Goal: Task Accomplishment & Management: Use online tool/utility

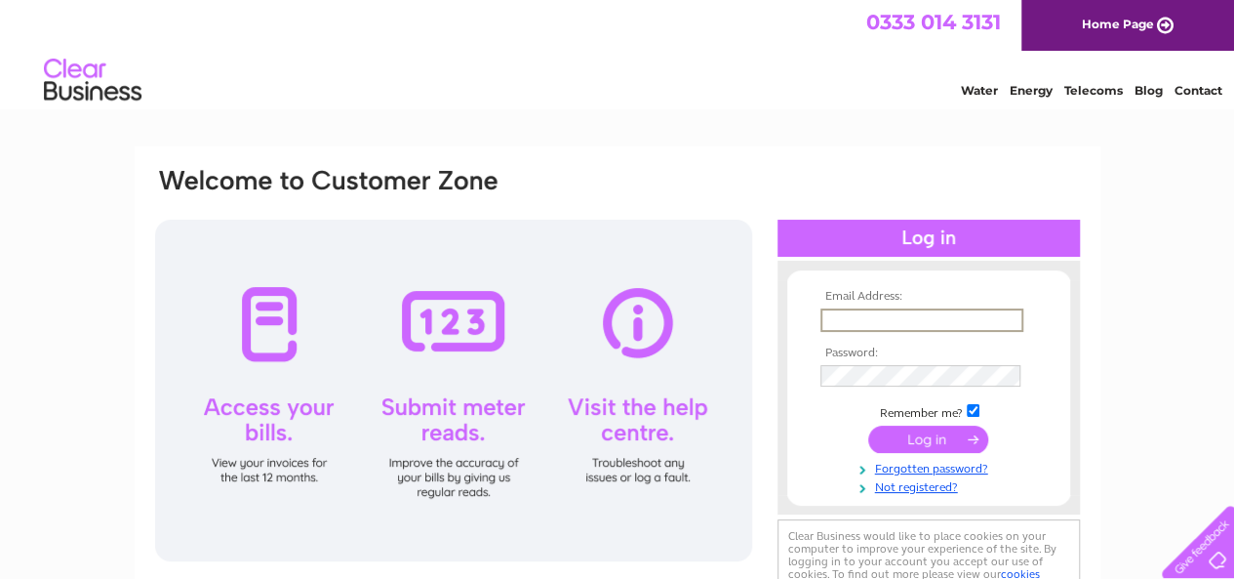
click at [833, 321] on input "text" at bounding box center [922, 319] width 203 height 23
type input "zelda.bradley@orkneyrapecrisis.scot"
click at [830, 486] on link "Not registered?" at bounding box center [932, 483] width 222 height 19
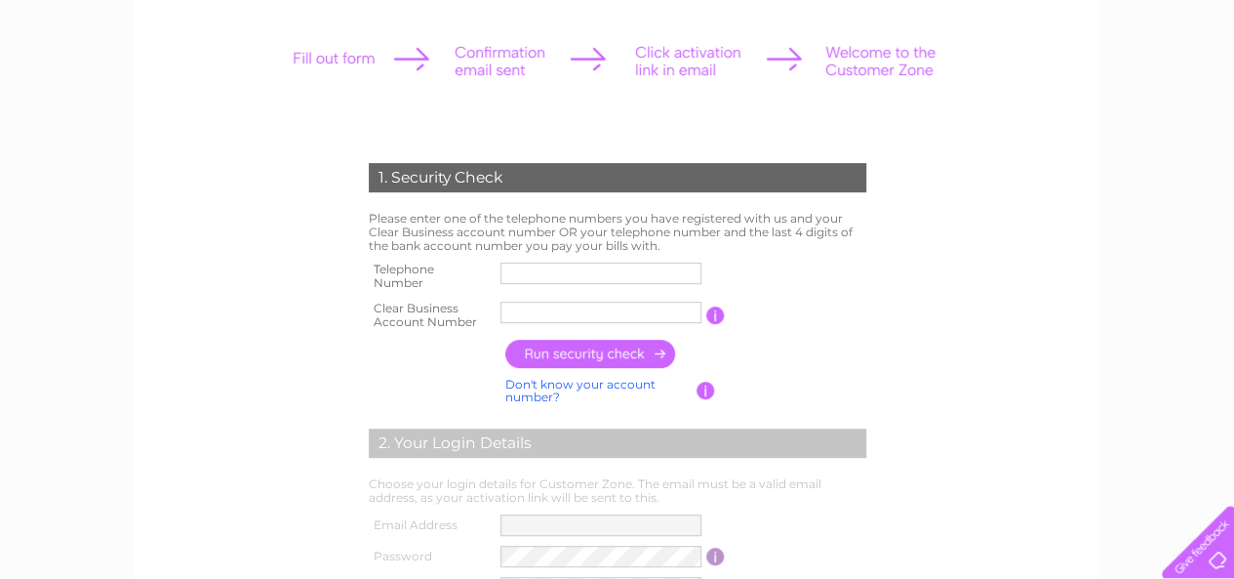
scroll to position [259, 0]
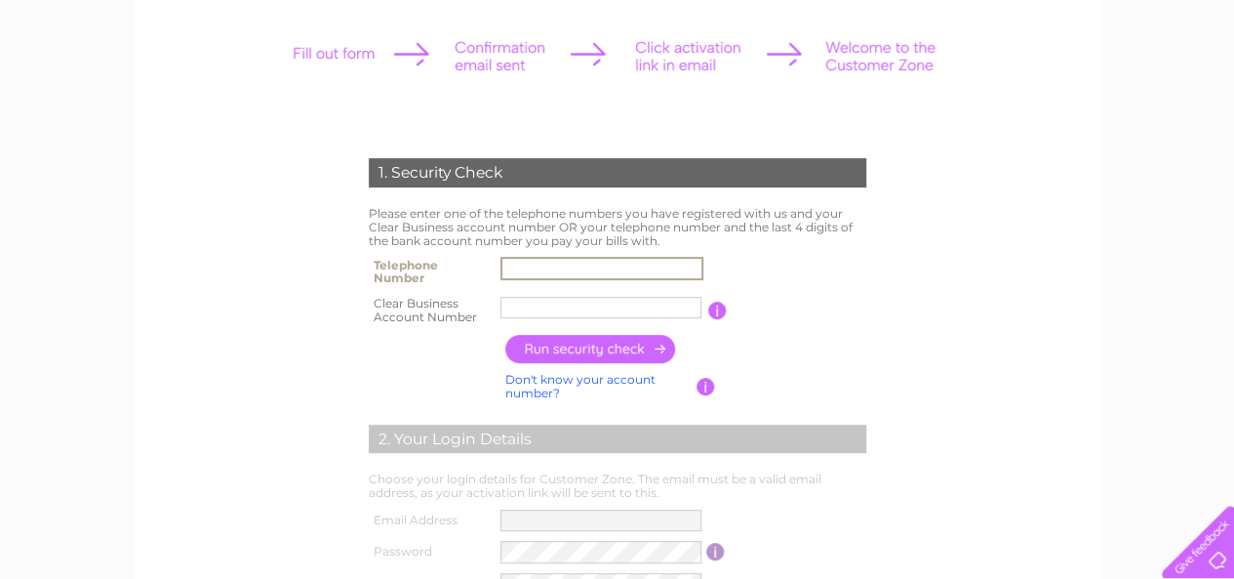
click at [532, 270] on input "text" at bounding box center [602, 268] width 203 height 23
type input "01856872298"
click at [535, 313] on input "text" at bounding box center [602, 307] width 203 height 23
paste input "CB958261"
type input "CB958261"
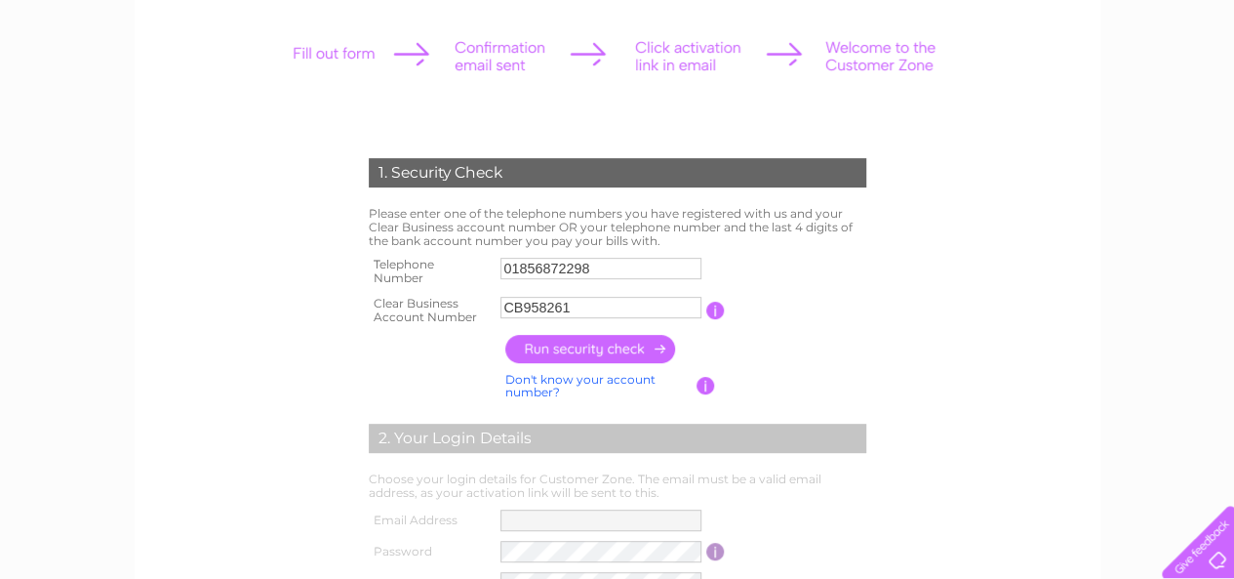
click at [611, 350] on input "button" at bounding box center [591, 349] width 172 height 28
type input "ad***@or********"
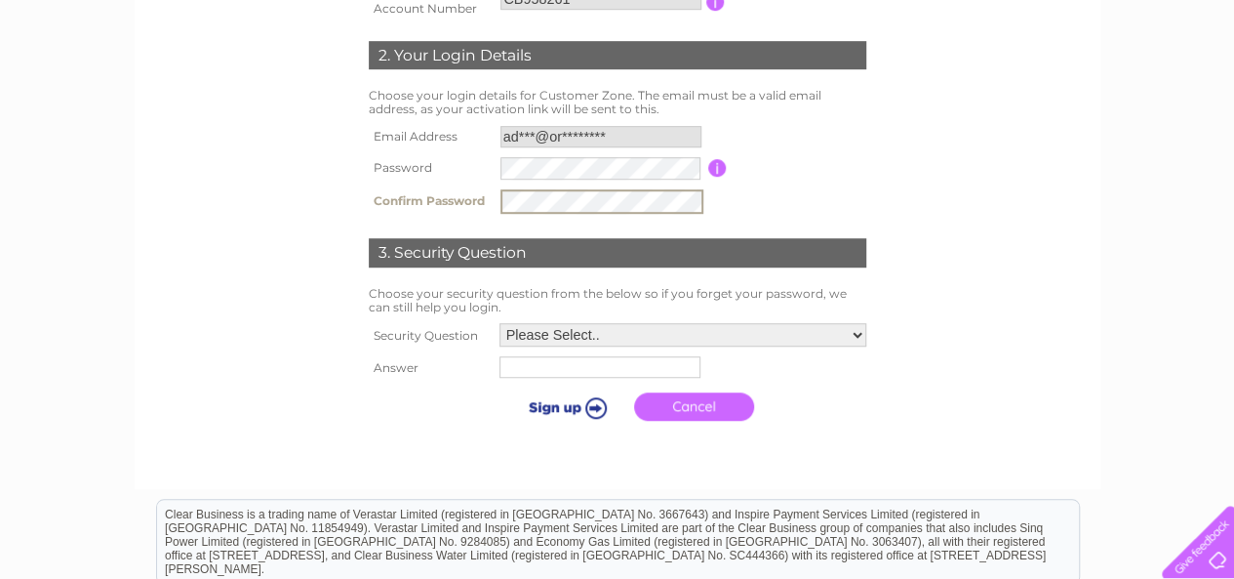
scroll to position [576, 0]
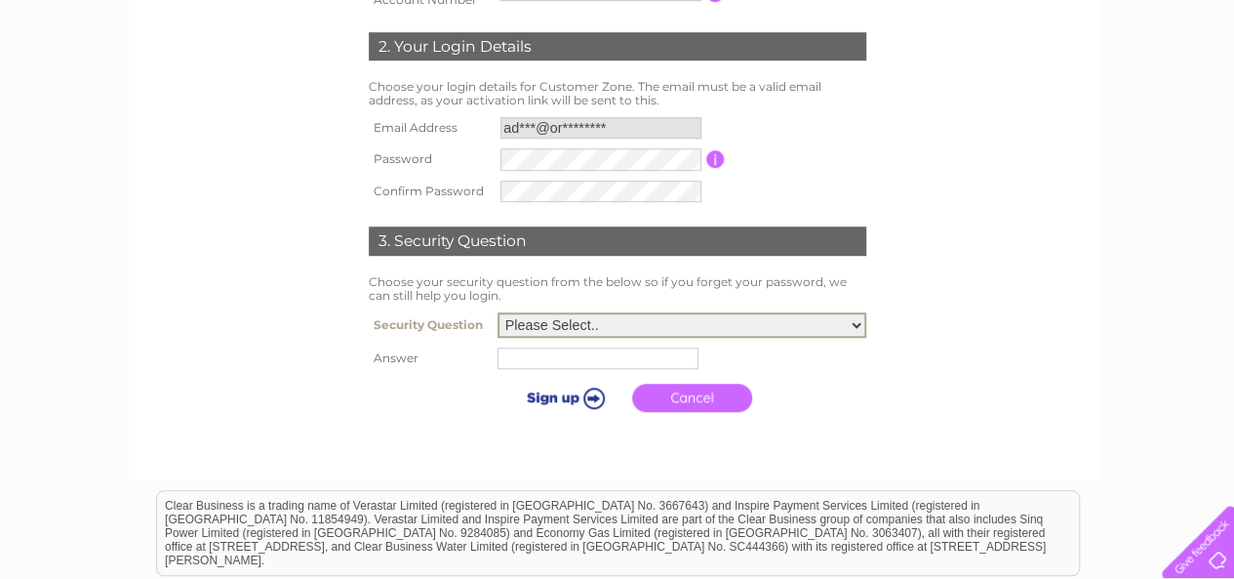
click at [816, 324] on select "Please Select.. In what town or city was your first job? In what town or city d…" at bounding box center [682, 324] width 369 height 25
select select "5"
click at [498, 314] on select "Please Select.. In what town or city was your first job? In what town or city d…" at bounding box center [682, 324] width 369 height 25
click at [520, 362] on input "text" at bounding box center [601, 356] width 203 height 23
type input "Glen"
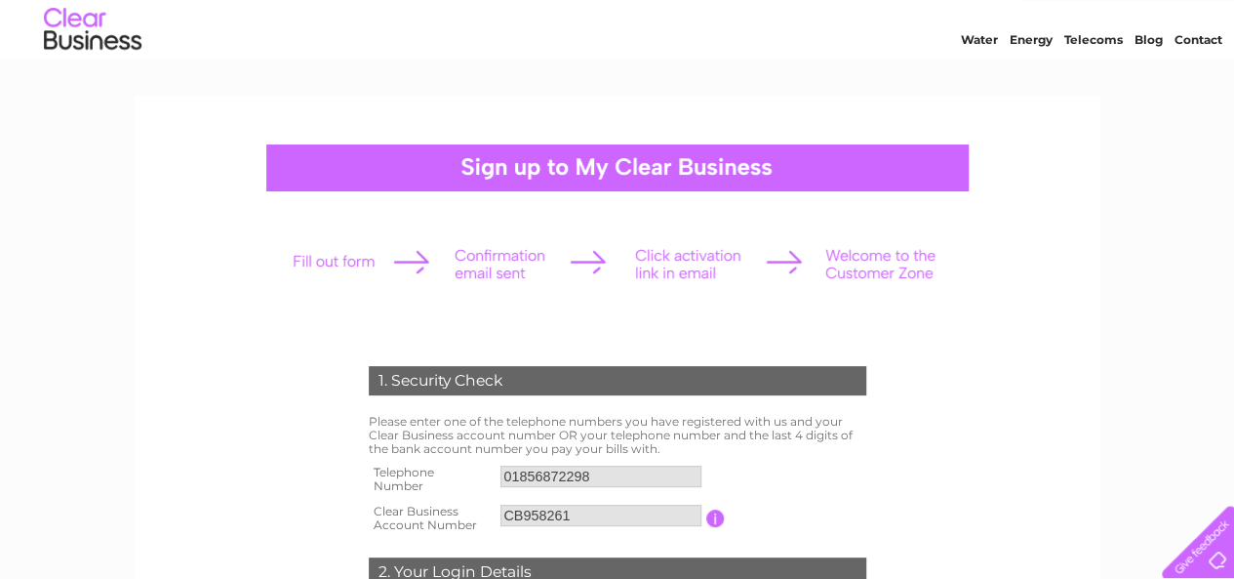
scroll to position [54, 0]
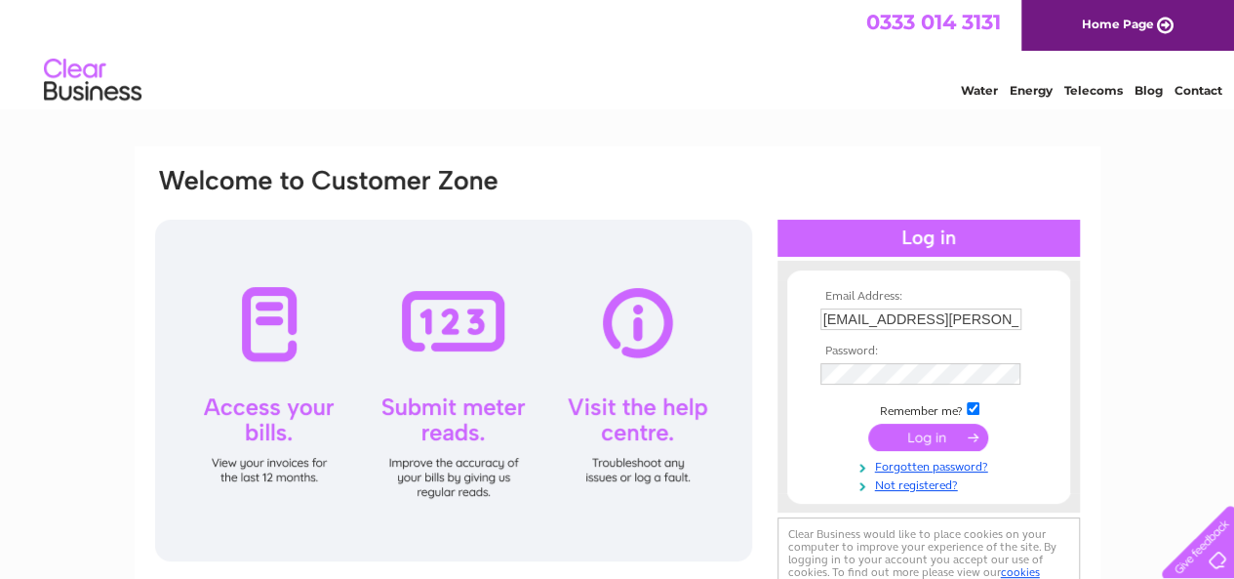
click at [1161, 267] on div "Email Address: zelda.bradley@orkneyrapecrisis.scot Password:" at bounding box center [617, 586] width 1234 height 880
click at [904, 436] on input "submit" at bounding box center [928, 437] width 120 height 27
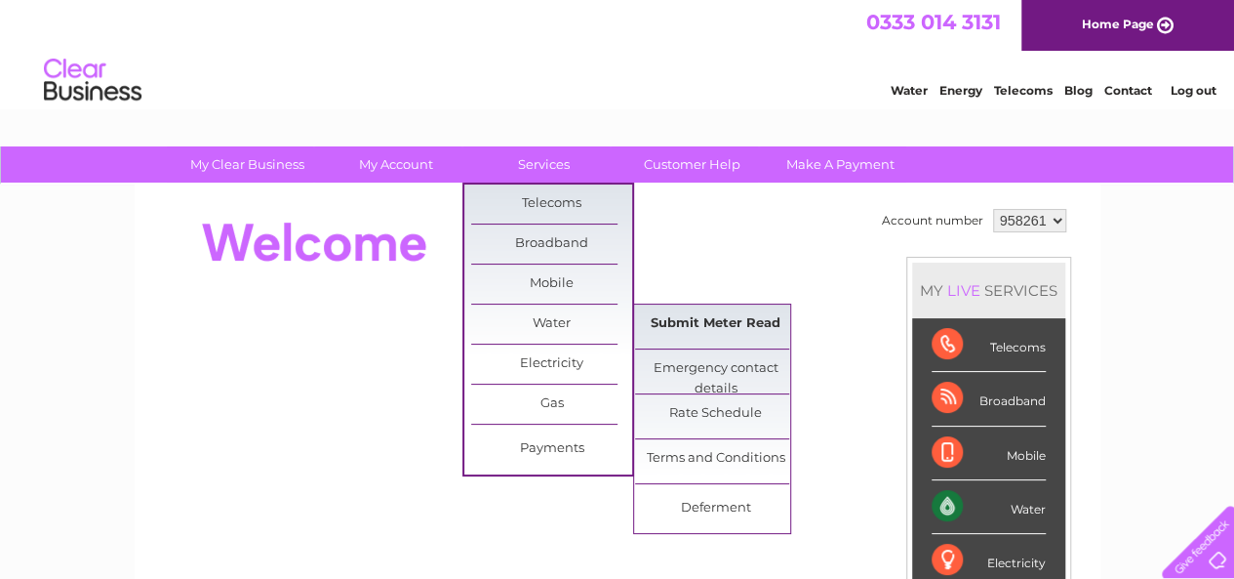
click at [750, 318] on link "Submit Meter Read" at bounding box center [715, 323] width 161 height 39
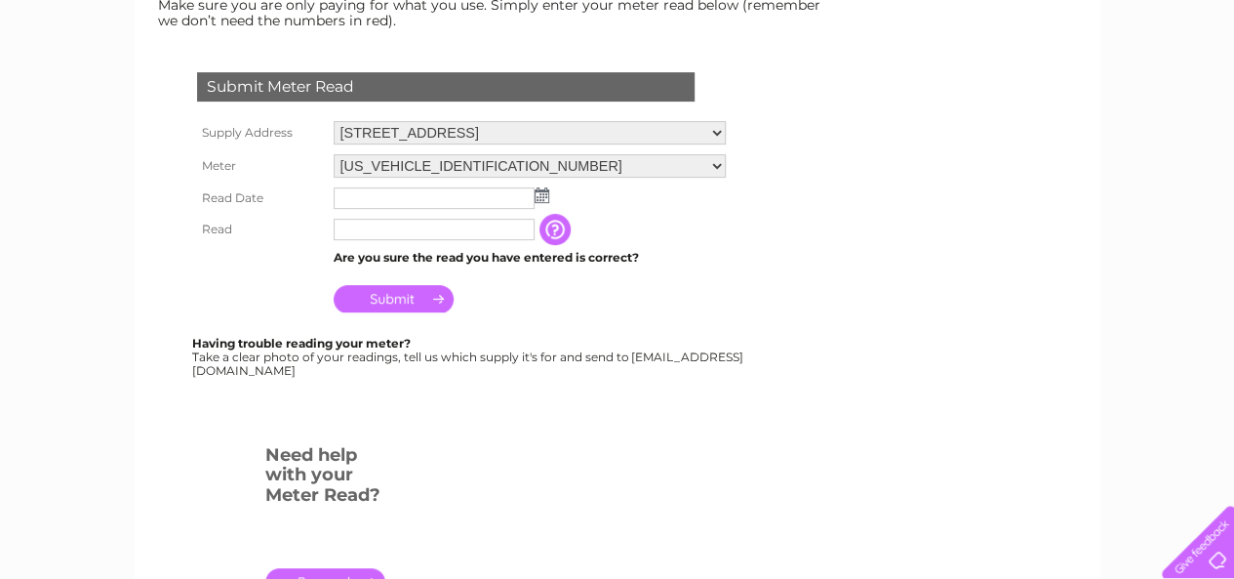
scroll to position [310, 0]
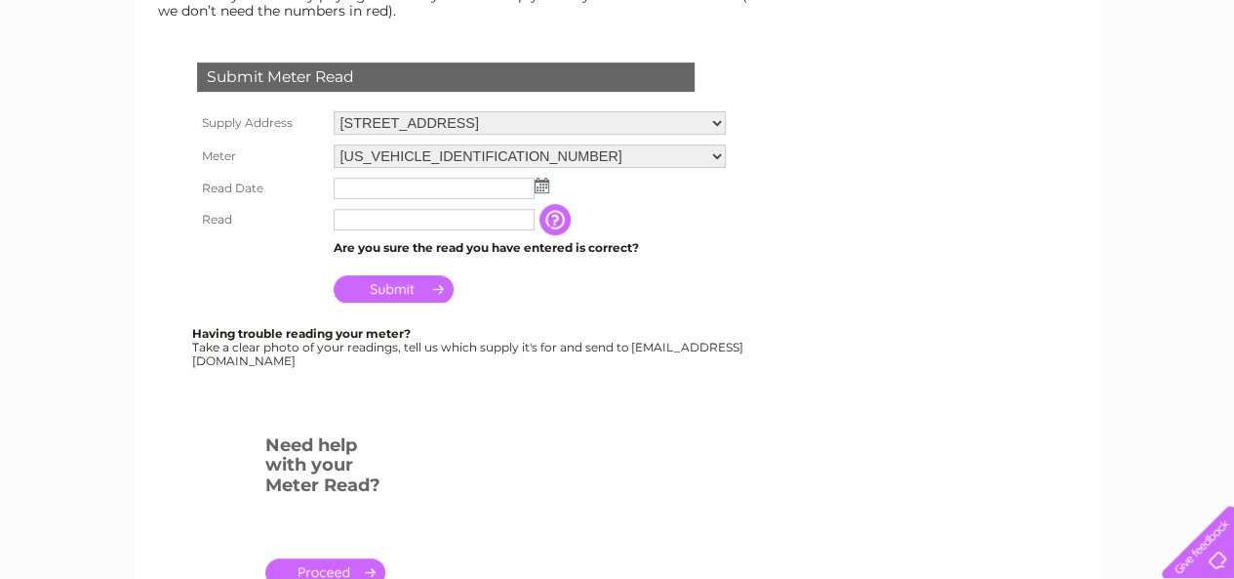
click at [549, 186] on td at bounding box center [530, 188] width 402 height 31
click at [539, 184] on img at bounding box center [542, 186] width 15 height 16
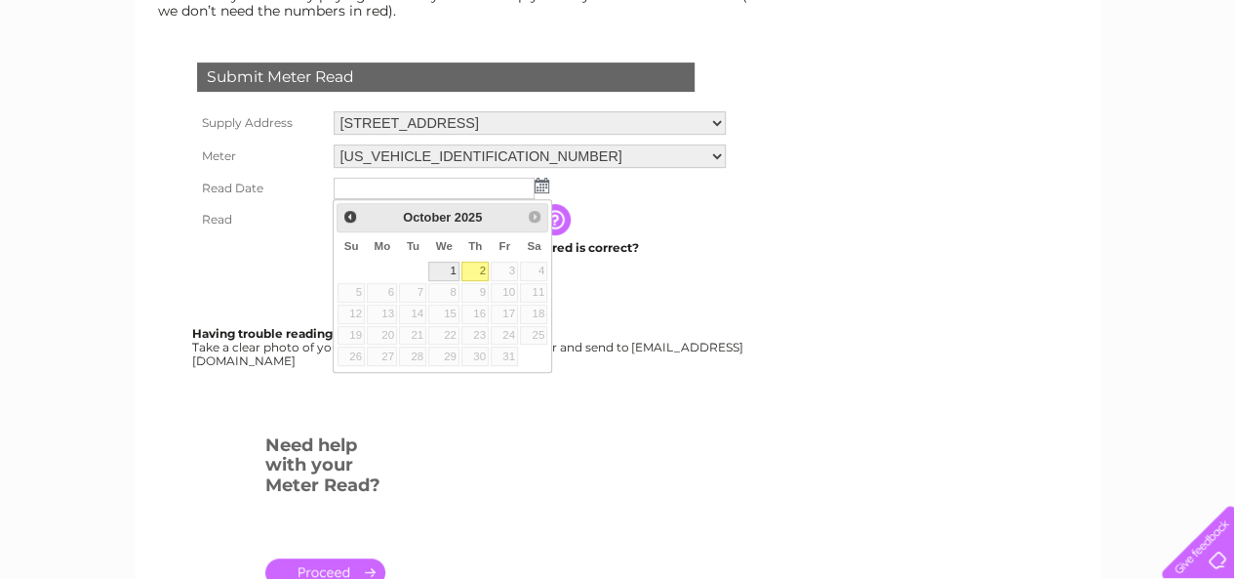
click at [448, 268] on link "1" at bounding box center [443, 272] width 31 height 20
type input "2025/10/01"
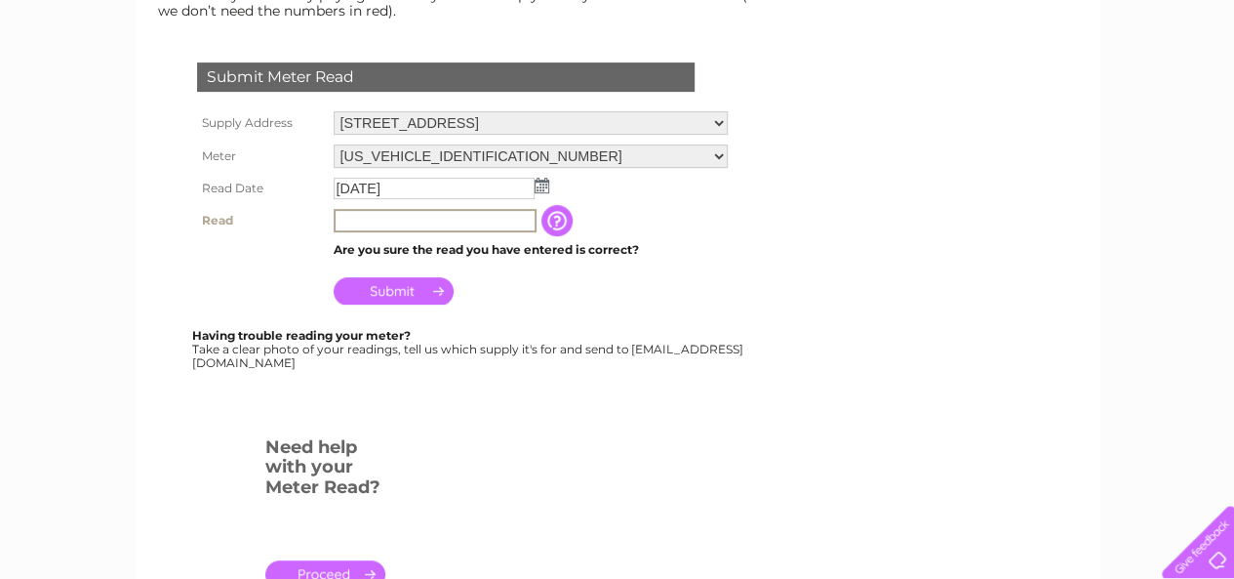
click at [336, 222] on input "text" at bounding box center [435, 220] width 203 height 23
type input "00031"
click at [403, 291] on input "Submit" at bounding box center [394, 288] width 120 height 27
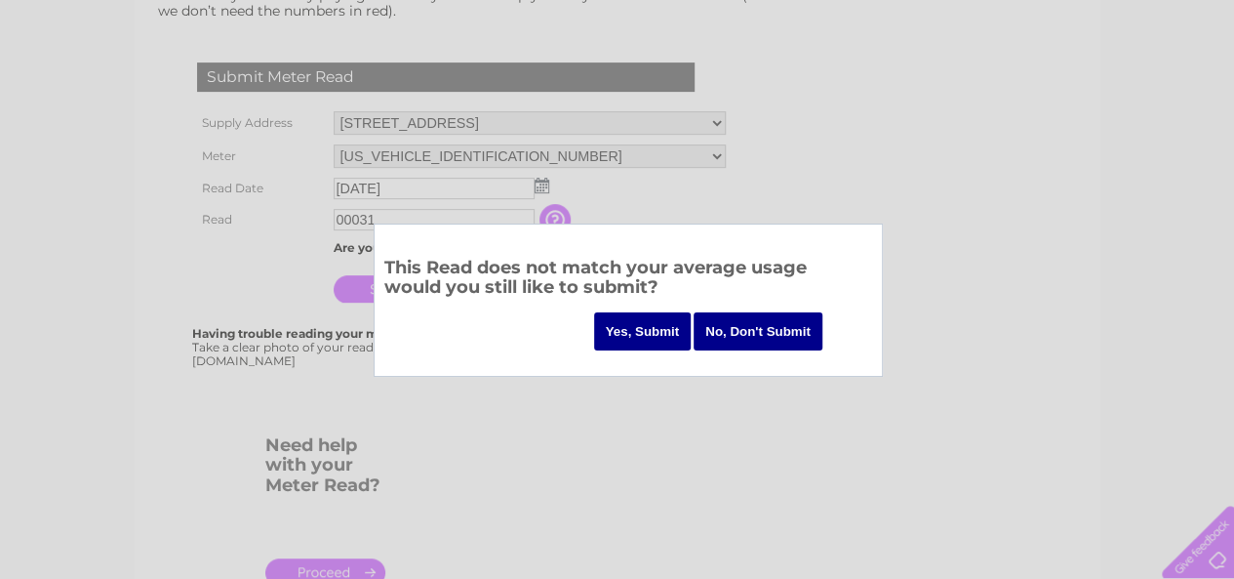
click at [657, 338] on input "Yes, Submit" at bounding box center [643, 331] width 98 height 38
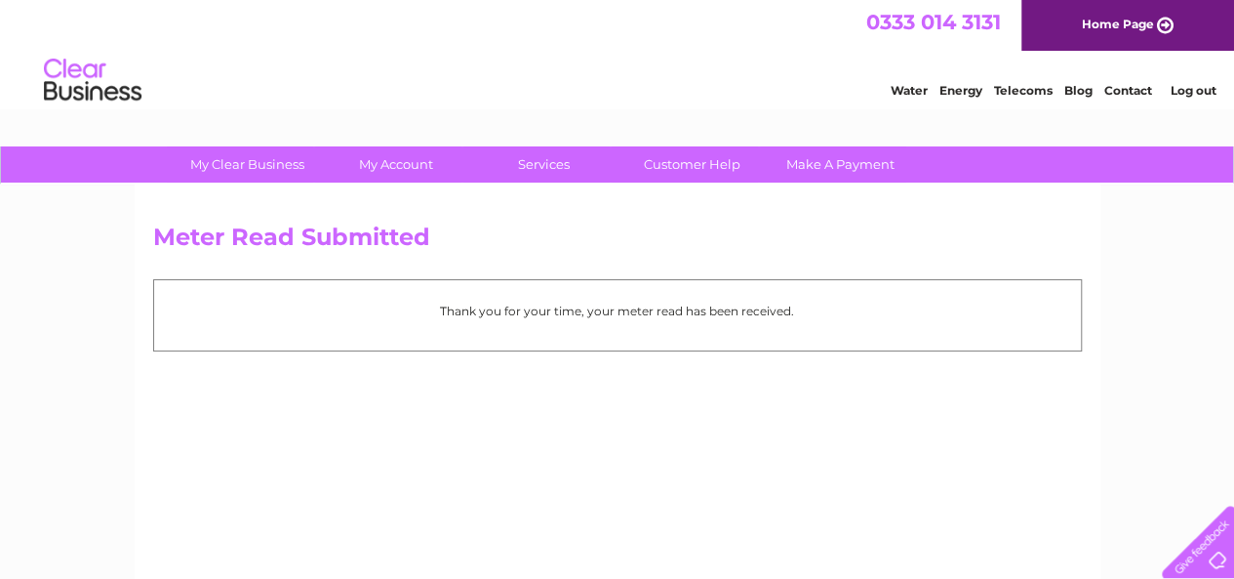
click at [535, 391] on div "Meter Read Submitted Thank you for your time, your meter read has been received." at bounding box center [618, 457] width 966 height 546
